Goal: Information Seeking & Learning: Learn about a topic

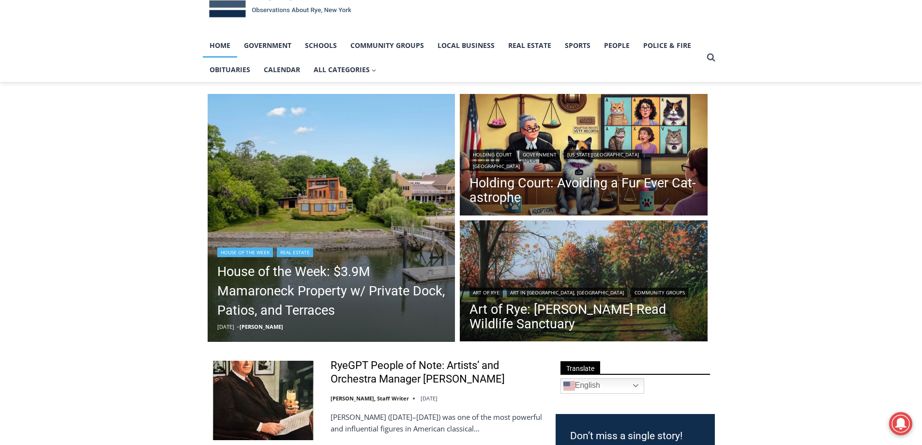
scroll to position [97, 0]
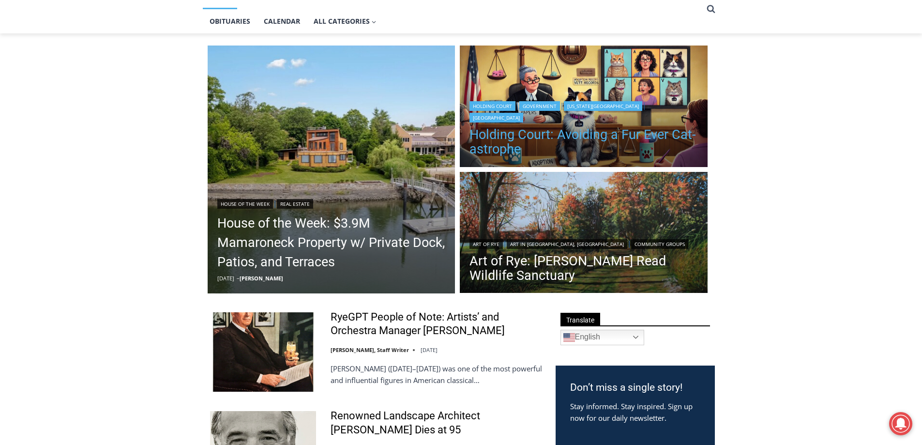
click at [529, 133] on link "Holding Court: Avoiding a Fur Ever Cat-astrophe" at bounding box center [584, 141] width 229 height 29
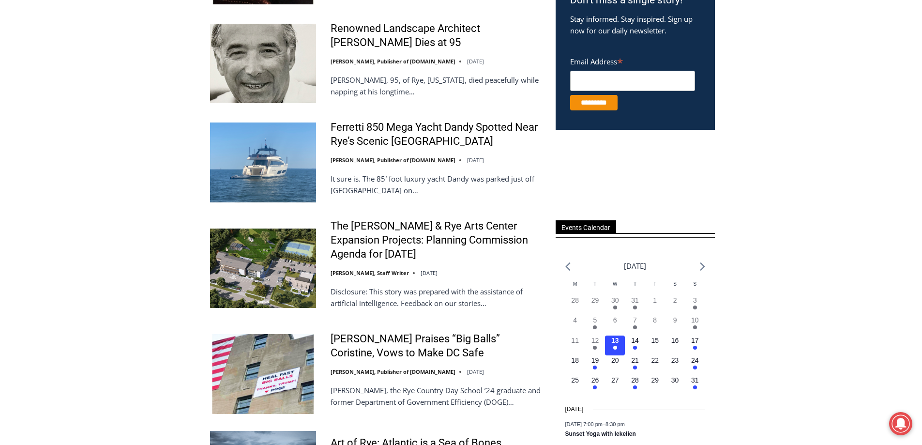
scroll to position [533, 0]
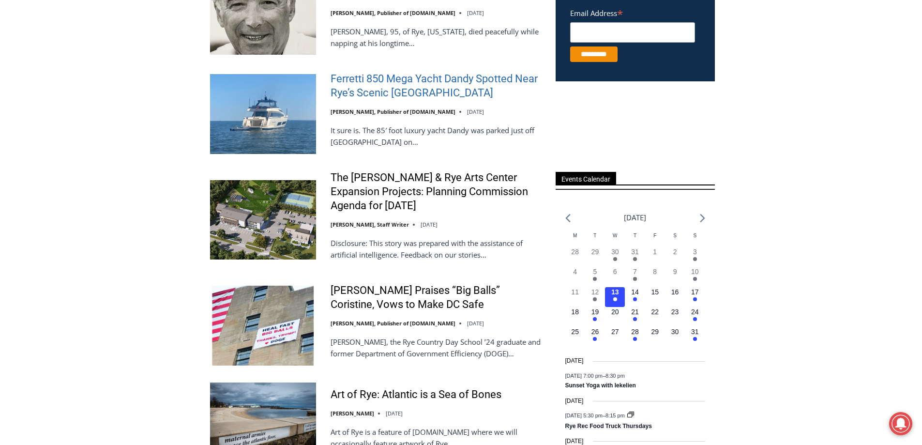
click at [427, 82] on link "Ferretti 850 Mega Yacht Dandy Spotted Near Rye’s Scenic Parsonage Point" at bounding box center [437, 86] width 213 height 28
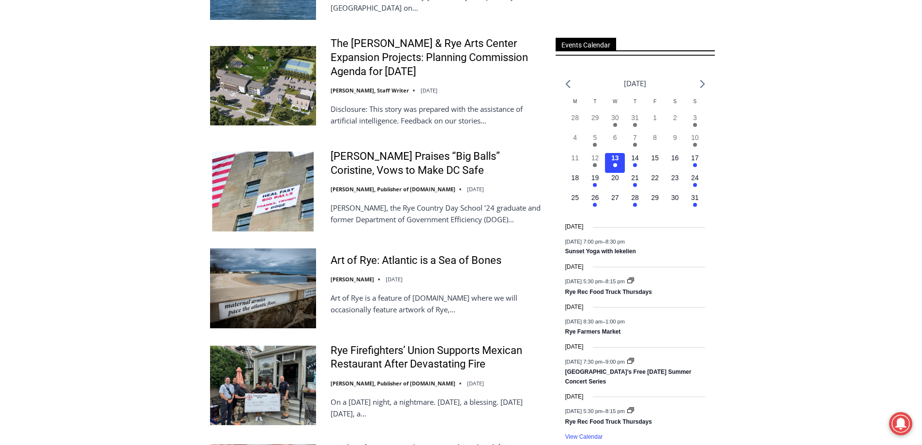
scroll to position [678, 0]
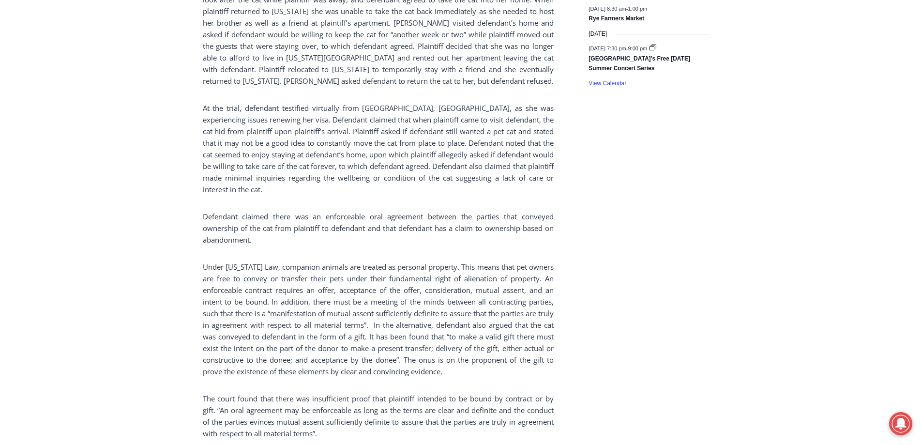
scroll to position [920, 0]
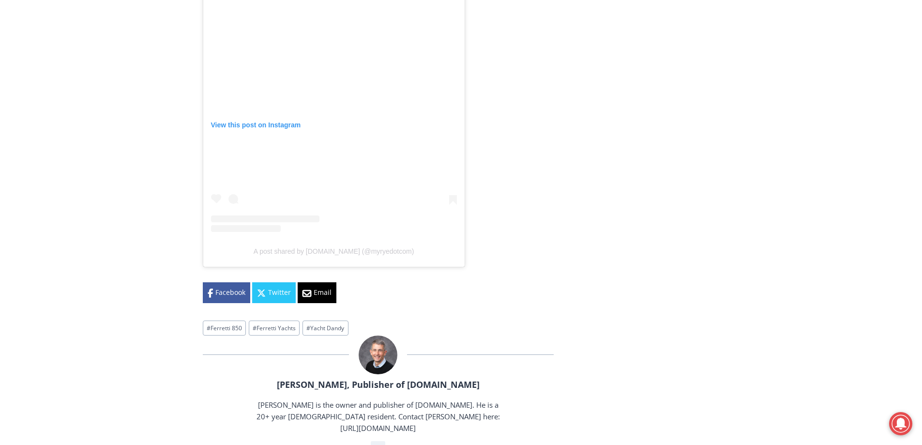
scroll to position [2324, 0]
